Goal: Check status: Check status

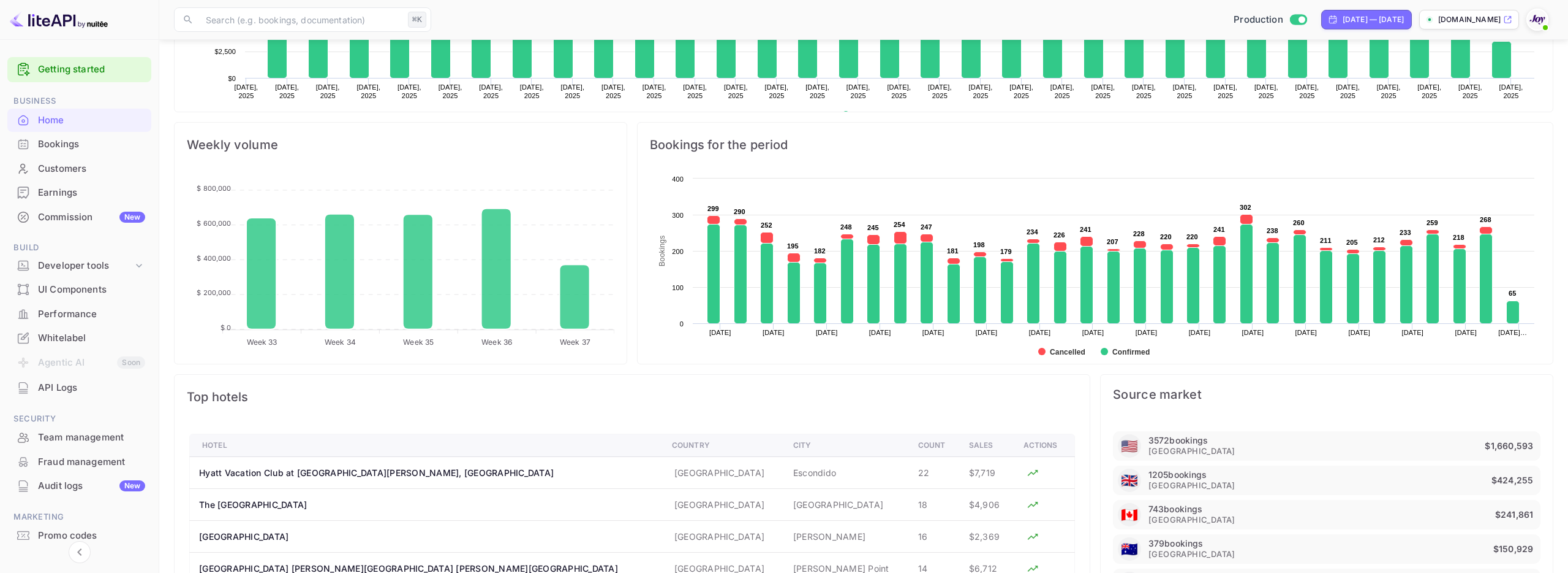
scroll to position [199, 452]
click at [71, 148] on div "Bookings" at bounding box center [92, 145] width 107 height 14
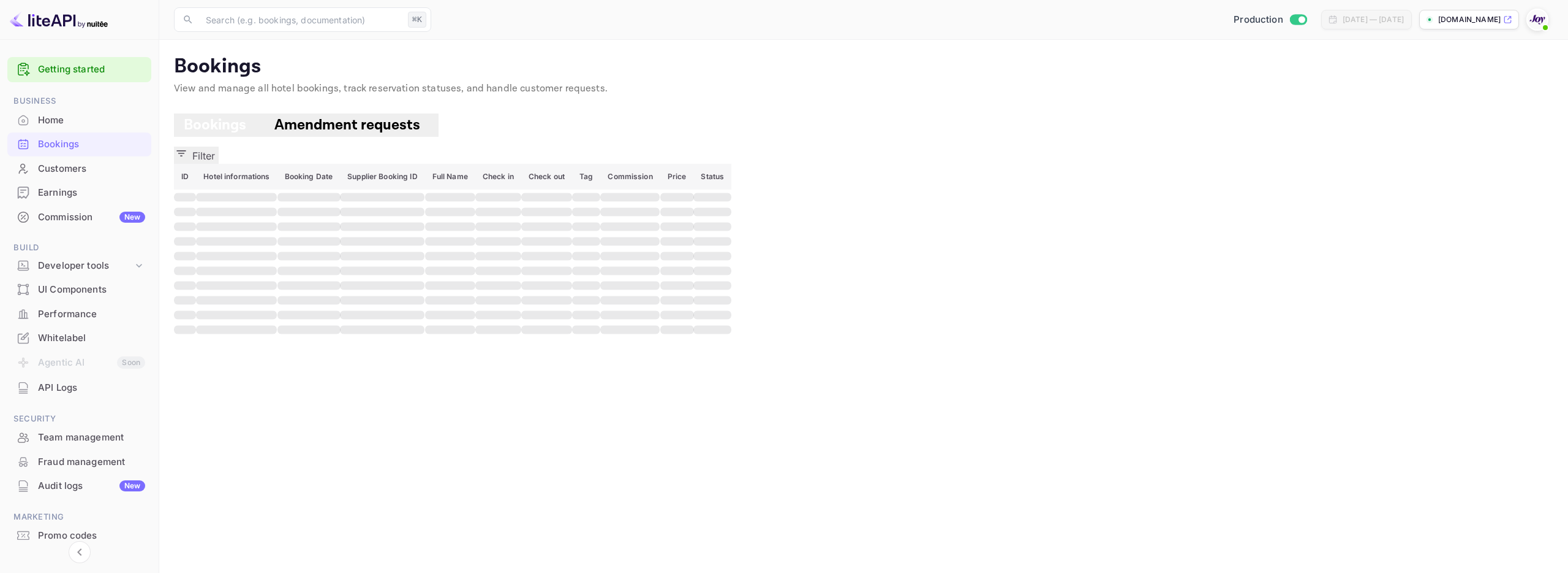
click at [219, 146] on button "Filter" at bounding box center [197, 154] width 45 height 17
paste input "9378815"
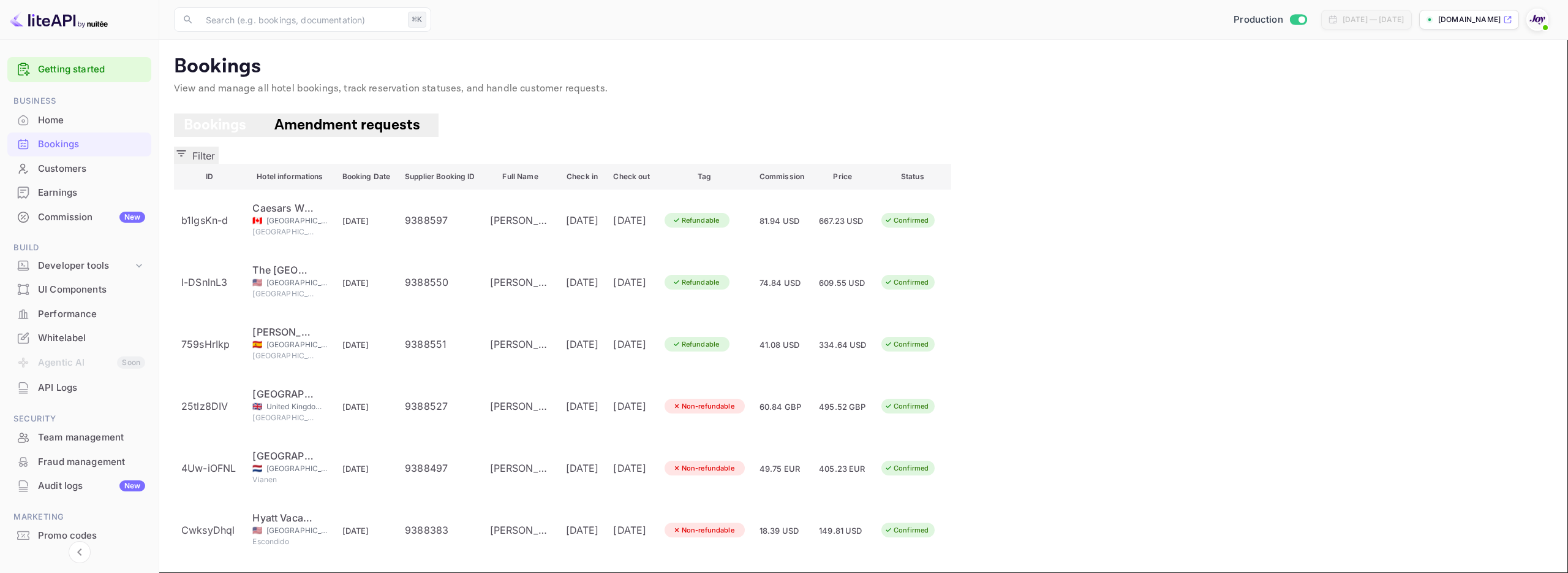
type input "9378815"
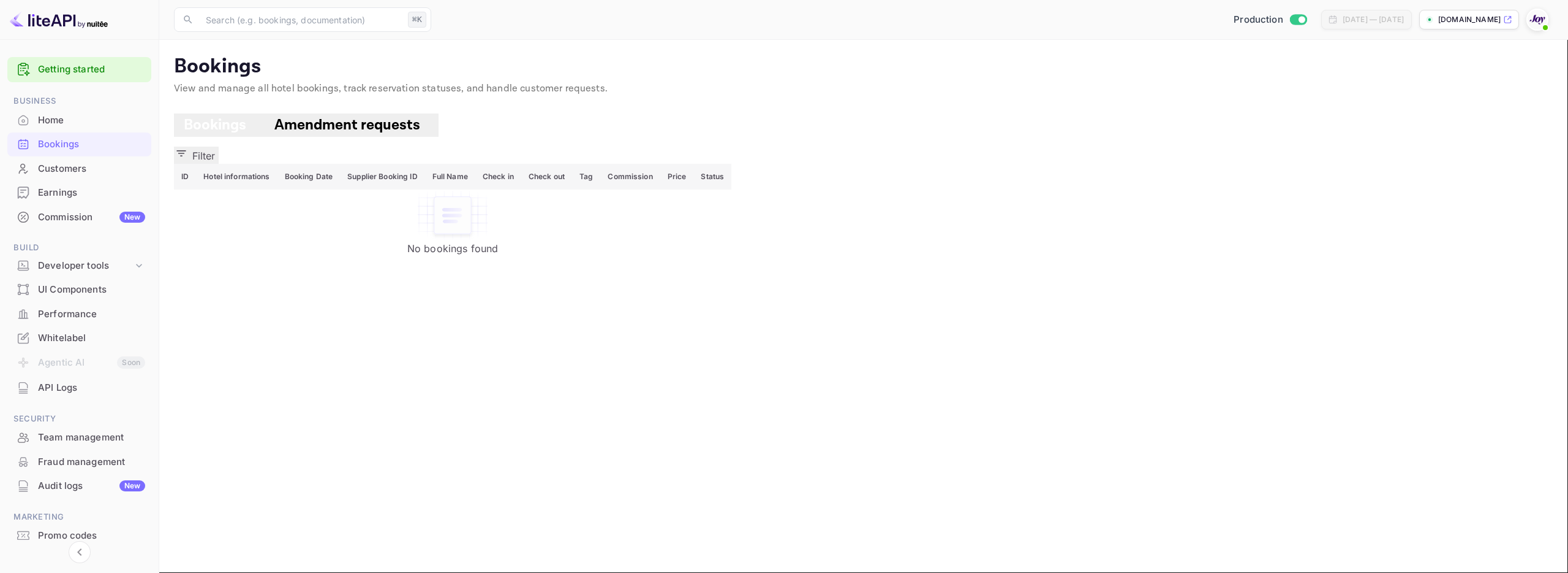
paste input "9378815"
type input "9378815"
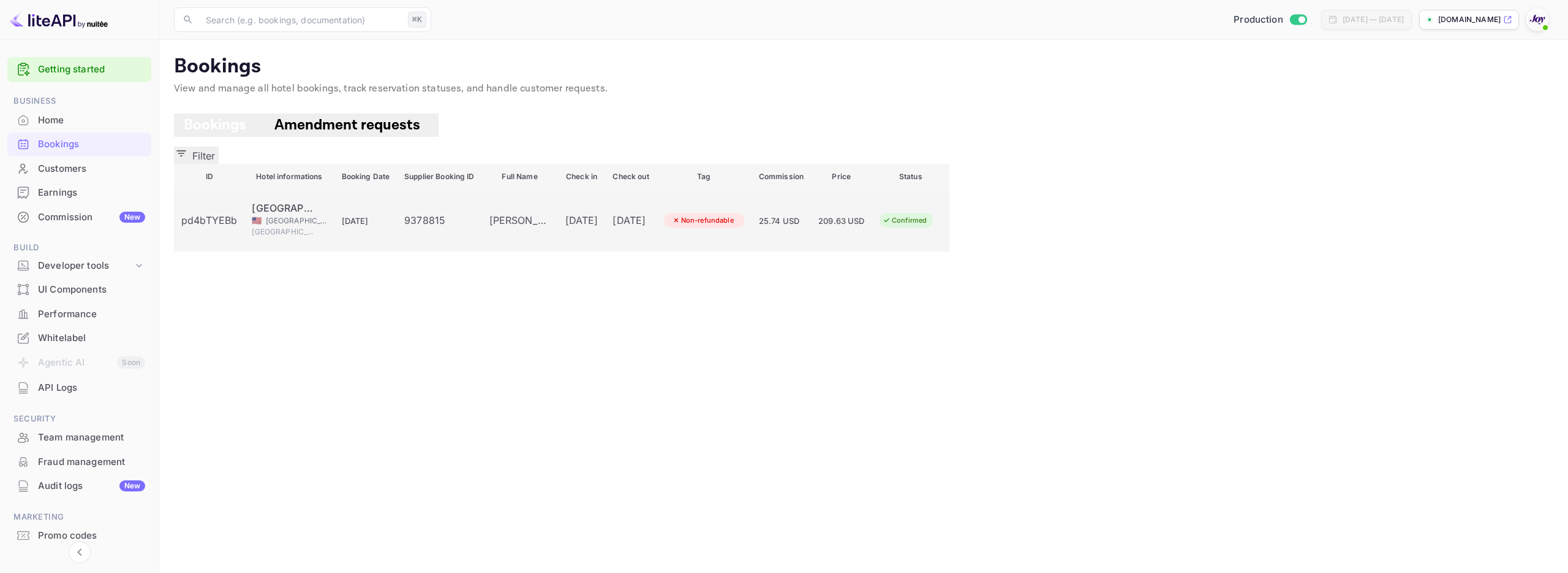
click at [481, 230] on td "9378815" at bounding box center [439, 220] width 85 height 62
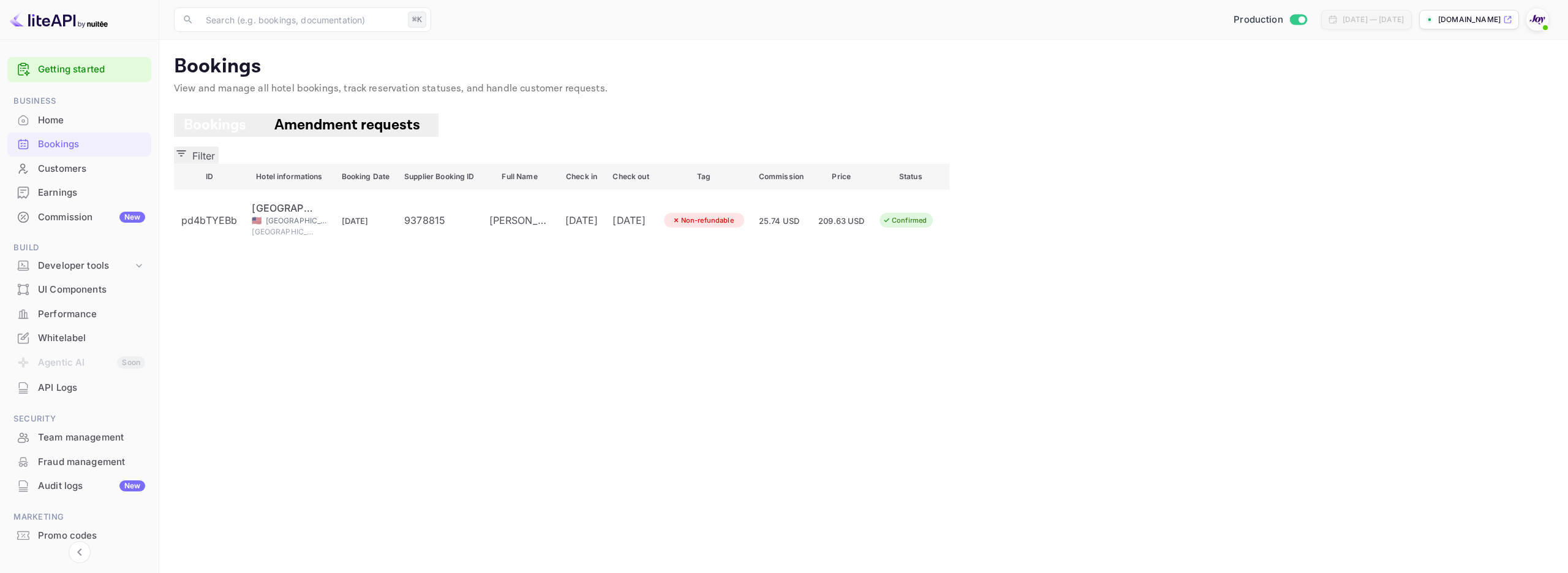
copy div "pd4bTYEBb"
